Goal: Information Seeking & Learning: Find specific fact

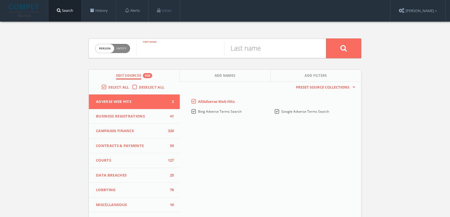
click at [156, 44] on input "text" at bounding box center [180, 48] width 88 height 15
type input "Ronald"
type input "Burkle"
click at [212, 77] on button "Add Names" at bounding box center [225, 76] width 91 height 12
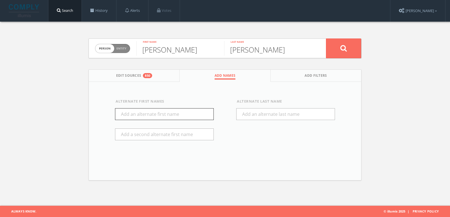
click at [152, 110] on input "text" at bounding box center [164, 114] width 99 height 12
type input "Ron"
click at [344, 49] on icon at bounding box center [343, 48] width 7 height 7
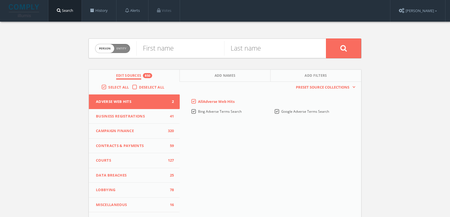
click at [125, 45] on span "Person Entity" at bounding box center [112, 48] width 35 height 9
checkbox input "true"
click at [156, 48] on input "text" at bounding box center [230, 48] width 189 height 15
paste input "The Yucaipa Companies,"
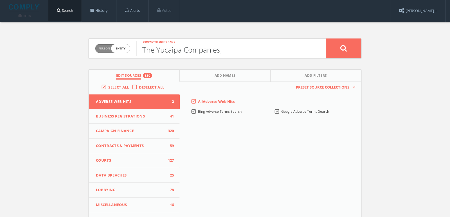
type input "The Yucaipa Companies,"
click at [326, 38] on button at bounding box center [343, 48] width 35 height 20
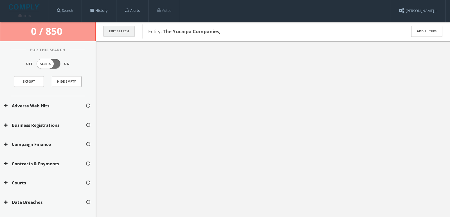
click at [106, 32] on button "Edit Search" at bounding box center [118, 31] width 31 height 11
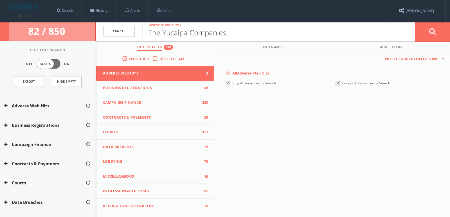
click at [260, 31] on input "The Yucaipa Companies," at bounding box center [278, 31] width 272 height 15
type input "The Yucaipa Companies"
click at [414, 21] on button at bounding box center [431, 31] width 35 height 20
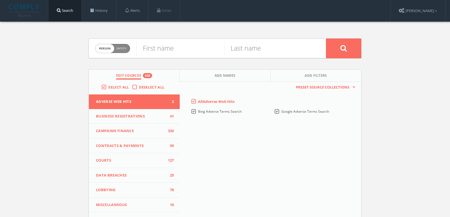
click at [104, 50] on span "person" at bounding box center [104, 48] width 19 height 9
checkbox input "true"
click at [178, 52] on input "text" at bounding box center [230, 48] width 189 height 15
paste input "Burkle Center for International Relation"
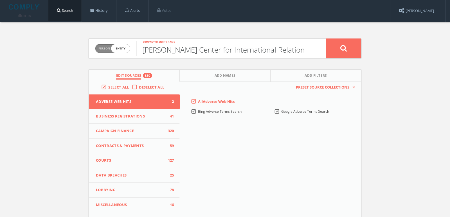
type input "Burkle Center for International Relation"
click at [326, 38] on button at bounding box center [343, 48] width 35 height 20
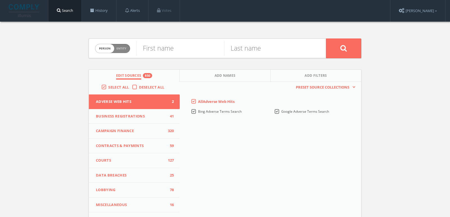
click at [101, 47] on span "person" at bounding box center [104, 48] width 19 height 9
checkbox input "true"
click at [167, 51] on input "text" at bounding box center [230, 48] width 189 height 15
paste input "Ralphs Food 4 Less Foundation"
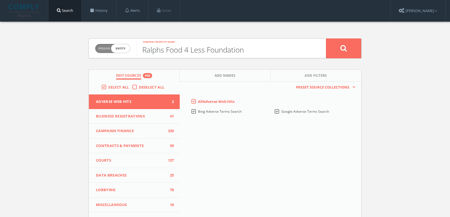
type input "Ralphs Food 4 Less Foundation"
click at [326, 38] on button at bounding box center [343, 48] width 35 height 20
click at [105, 50] on span "person" at bounding box center [104, 48] width 19 height 9
checkbox input "true"
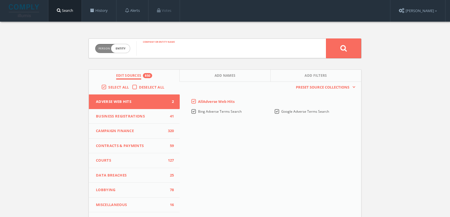
click at [165, 48] on input "text" at bounding box center [230, 48] width 189 height 15
paste input "Fred Meyer Inc. Foundation"
type input "Fred Meyer Inc. Foundation"
click at [326, 38] on button at bounding box center [343, 48] width 35 height 20
click at [103, 46] on span "person" at bounding box center [104, 48] width 19 height 9
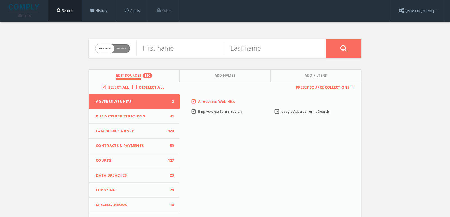
checkbox input "true"
click at [179, 46] on input "text" at bounding box center [230, 48] width 189 height 15
type input "soho house"
click at [326, 38] on button at bounding box center [343, 48] width 35 height 20
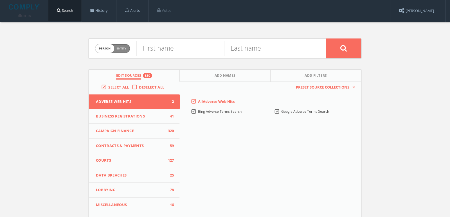
click at [117, 50] on span "Person Entity" at bounding box center [112, 48] width 35 height 9
checkbox input "true"
click at [177, 47] on input "text" at bounding box center [230, 48] width 189 height 15
type input "the ned"
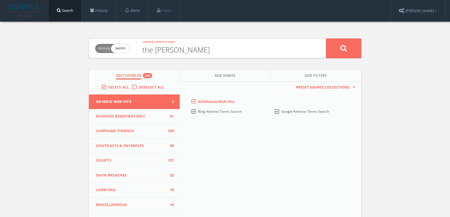
click at [326, 38] on button at bounding box center [343, 48] width 35 height 20
click at [99, 48] on span "person" at bounding box center [104, 48] width 19 height 9
checkbox input "true"
click at [153, 48] on input "text" at bounding box center [230, 48] width 189 height 15
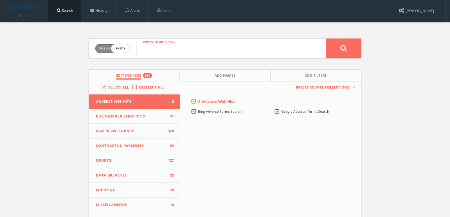
paste input "Independent Talent Group"
type input "Independent Talent Group"
click at [326, 38] on button at bounding box center [343, 48] width 35 height 20
click at [110, 51] on span "person" at bounding box center [104, 48] width 19 height 9
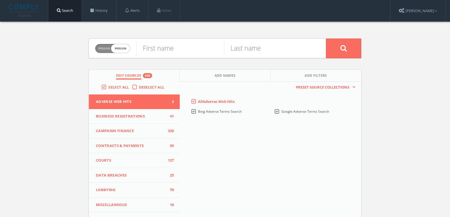
checkbox input "true"
click at [164, 51] on input "text" at bounding box center [230, 48] width 189 height 15
paste input "Artist Group International"
type input "Artist Group International"
click at [326, 38] on button at bounding box center [343, 48] width 35 height 20
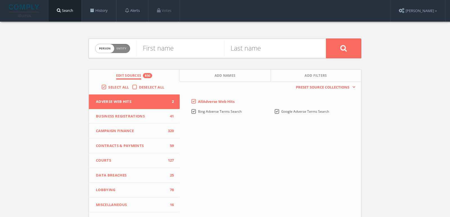
click at [121, 50] on span "Person Entity" at bounding box center [112, 48] width 35 height 9
checkbox input "true"
click at [191, 35] on div "Person Entity entity Company or entity name Edit Sources 850 Add Names Add Filt…" at bounding box center [224, 166] width 281 height 288
click at [174, 44] on input "text" at bounding box center [230, 48] width 189 height 15
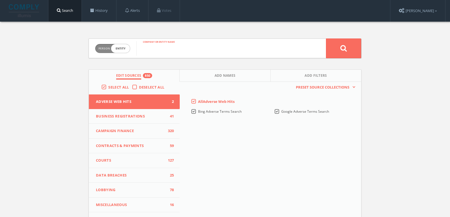
paste input "Paradigm Agency UK"
type input "Paradigm Agency UK"
click at [326, 38] on button at bounding box center [343, 48] width 35 height 20
click at [108, 46] on span "person" at bounding box center [104, 48] width 19 height 9
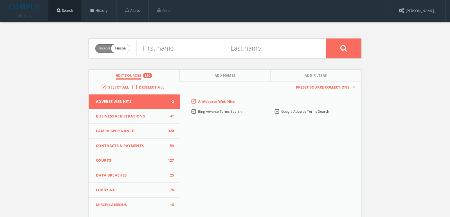
checkbox input "true"
click at [172, 46] on input "text" at bounding box center [230, 48] width 189 height 15
paste input "X-Ray Touring"
type input "X-Ray Touring"
click at [326, 38] on button at bounding box center [343, 48] width 35 height 20
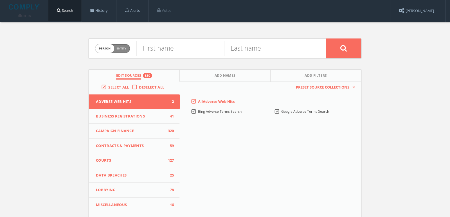
click at [124, 49] on span "Entity" at bounding box center [121, 48] width 10 height 4
checkbox input "true"
click at [164, 49] on input "text" at bounding box center [230, 48] width 189 height 15
paste input "Danny Wimmer Presents"
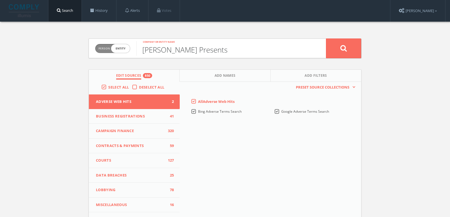
type input "Danny Wimmer Presents"
click at [326, 38] on button at bounding box center [343, 48] width 35 height 20
click at [108, 48] on span "person" at bounding box center [104, 48] width 19 height 9
checkbox input "true"
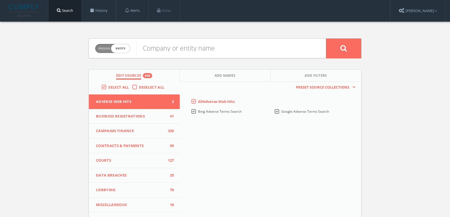
click at [165, 48] on input "text" at bounding box center [230, 48] width 189 height 15
type input "Primavera Sound"
click at [326, 38] on button at bounding box center [343, 48] width 35 height 20
click at [124, 48] on span "Entity" at bounding box center [121, 48] width 10 height 4
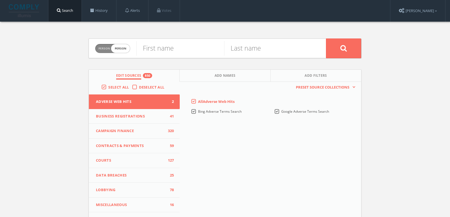
checkbox input "true"
click at [155, 48] on input "text" at bounding box center [230, 48] width 189 height 15
type input "A-Grade Investments"
click at [326, 38] on button at bounding box center [343, 48] width 35 height 20
click at [119, 42] on div "Person Entity person" at bounding box center [112, 49] width 35 height 20
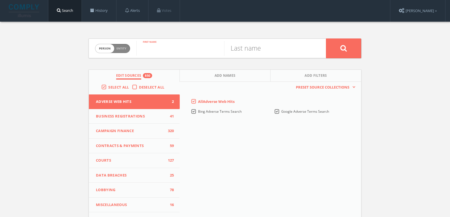
click at [155, 44] on input "text" at bounding box center [180, 48] width 88 height 15
click at [119, 45] on span "Person Entity" at bounding box center [112, 48] width 35 height 9
checkbox input "true"
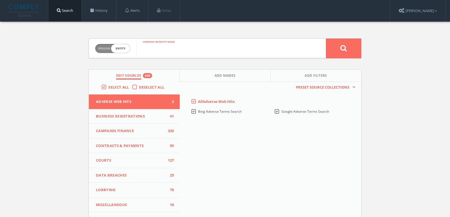
click at [144, 45] on input "text" at bounding box center [230, 48] width 189 height 15
paste input "Independent Sports & Entertainment"
type input "Independent Sports & Entertainment"
click at [339, 45] on button at bounding box center [343, 48] width 35 height 20
